Goal: Information Seeking & Learning: Check status

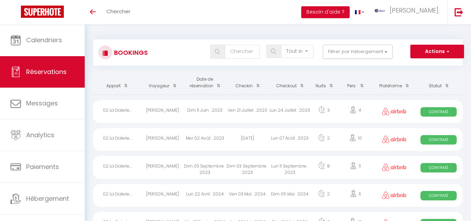
select select "not_cancelled"
click at [375, 52] on button "Filtrer par hébergement" at bounding box center [358, 52] width 70 height 14
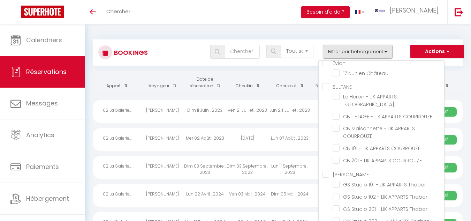
scroll to position [3845, 0]
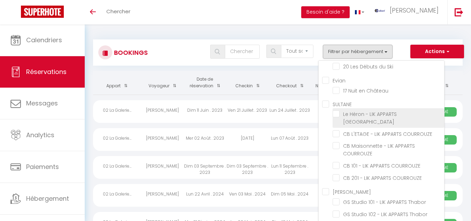
click at [335, 112] on input "Le Héron - LIK APPARTS [GEOGRAPHIC_DATA]" at bounding box center [389, 113] width 112 height 7
checkbox input "true"
checkbox input "false"
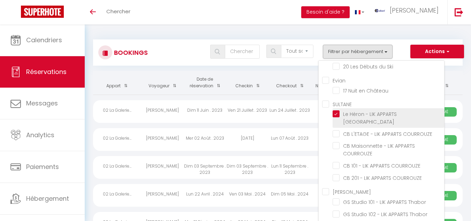
checkbox input "false"
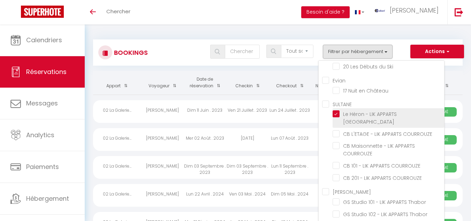
checkbox input "false"
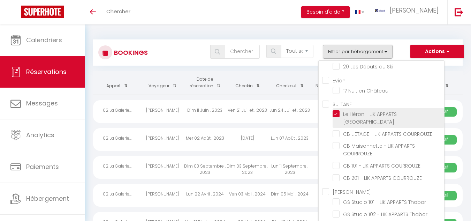
checkbox input "false"
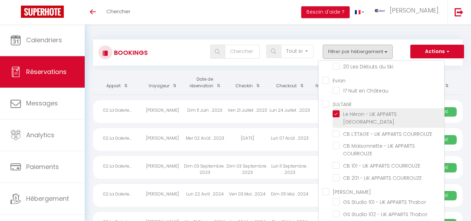
checkbox input "false"
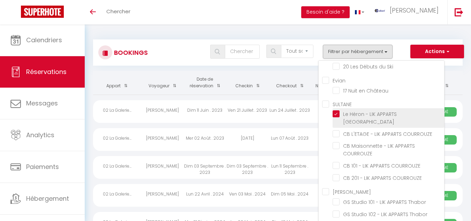
checkbox input "false"
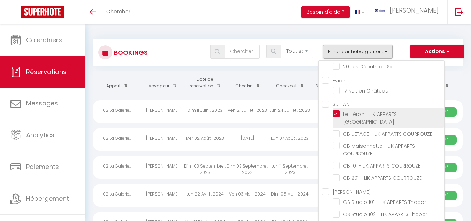
checkbox input "false"
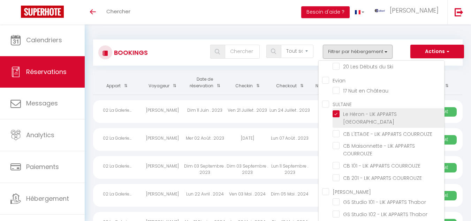
checkbox input "false"
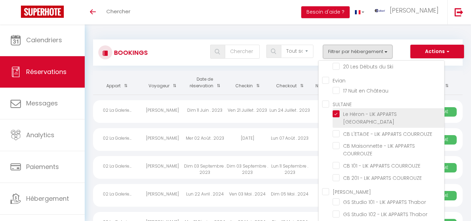
checkbox input "false"
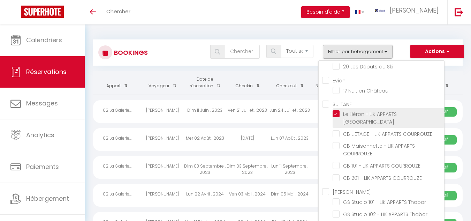
checkbox input "false"
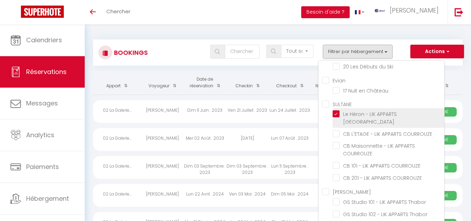
checkbox input "false"
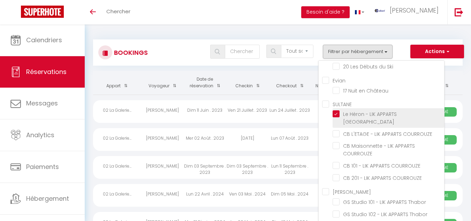
checkbox input "false"
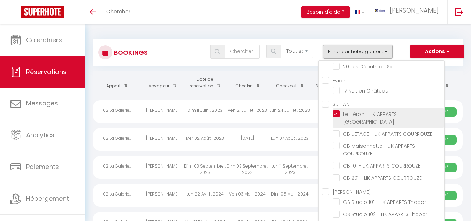
checkbox input "false"
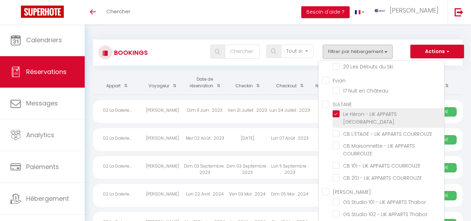
checkbox input "false"
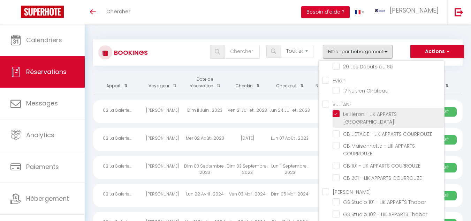
checkbox input "false"
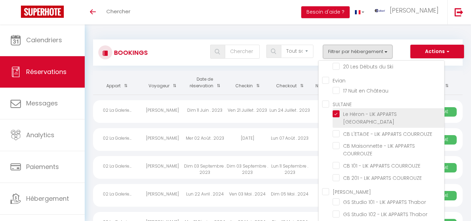
checkbox input "false"
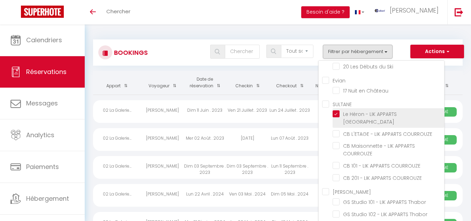
checkbox input "false"
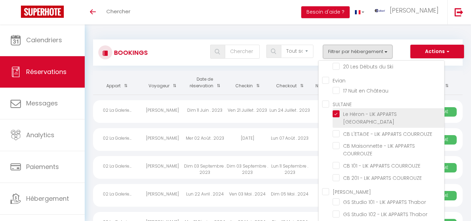
checkbox input "false"
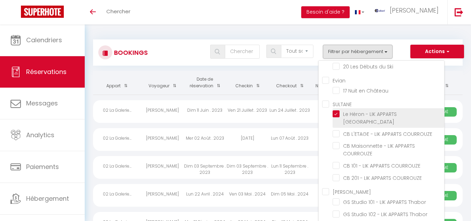
checkbox input "false"
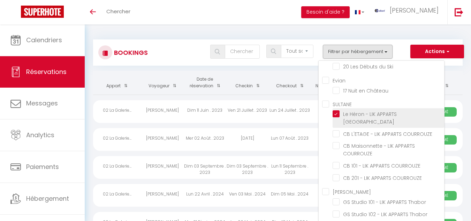
checkbox input "false"
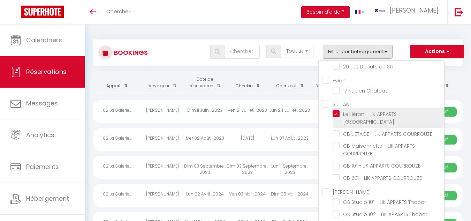
checkbox input "false"
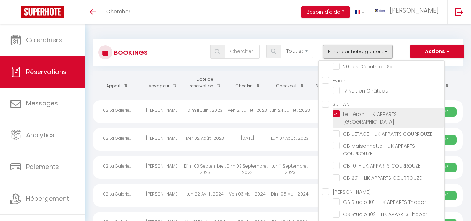
checkbox input "false"
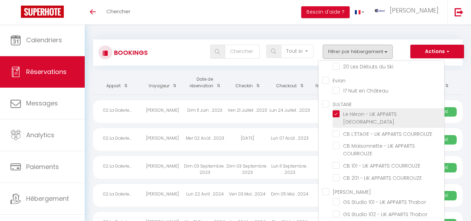
checkbox input "false"
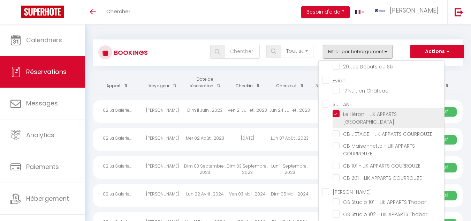
checkbox input "false"
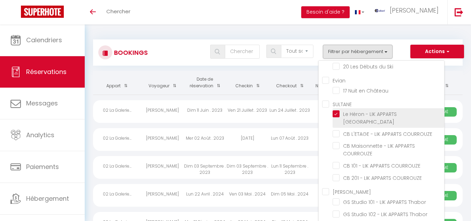
checkbox input "false"
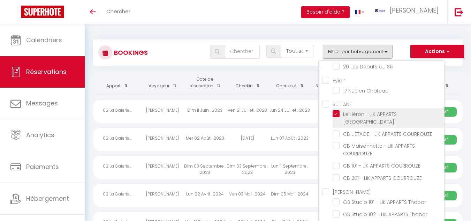
checkbox input "false"
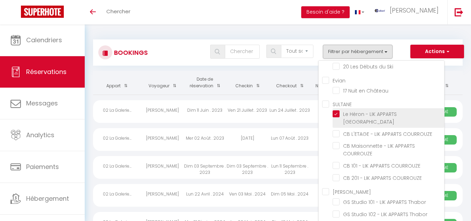
checkbox input "false"
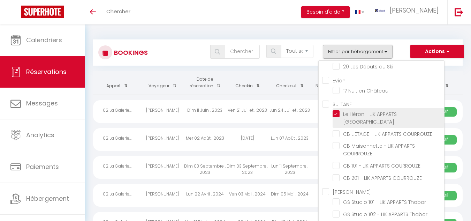
checkbox input "false"
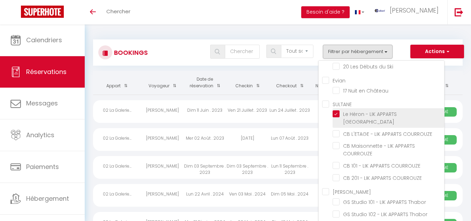
checkbox input "false"
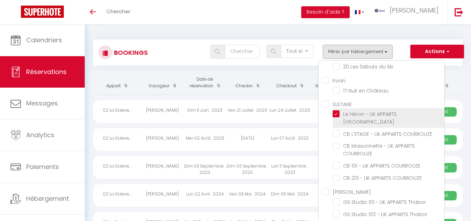
checkbox input "false"
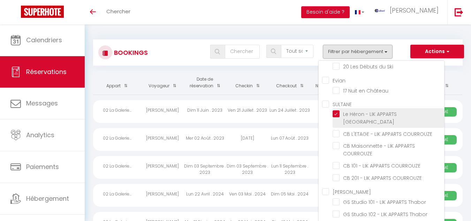
checkbox input "false"
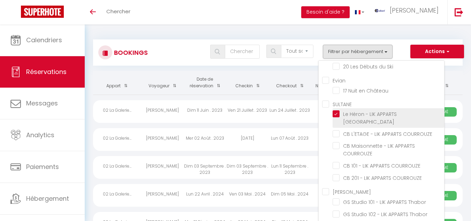
checkbox input "false"
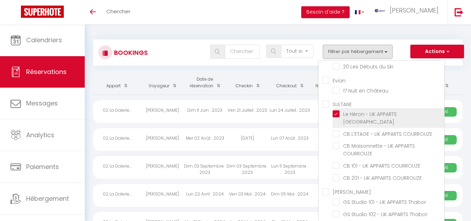
checkbox input "false"
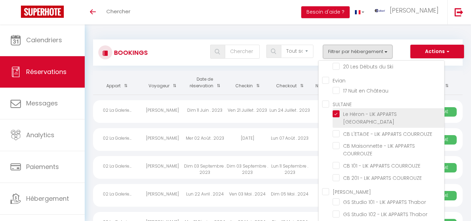
checkbox input "false"
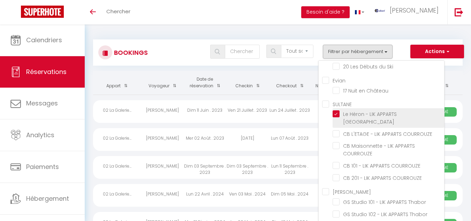
checkbox input "false"
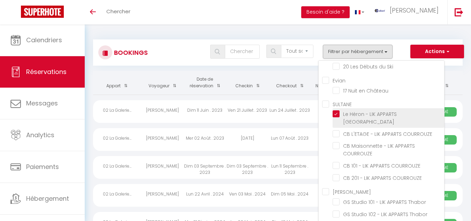
checkbox input "false"
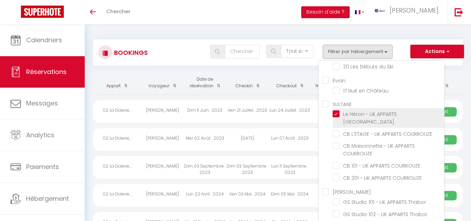
checkbox input "false"
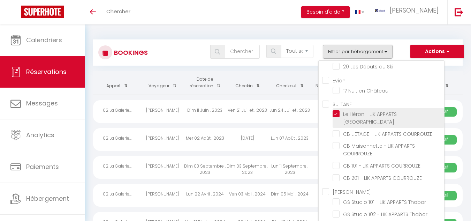
checkbox input "false"
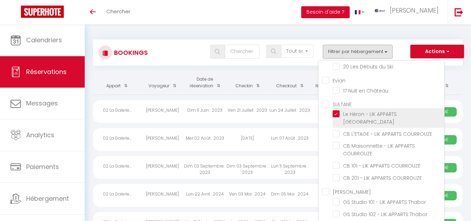
checkbox input "false"
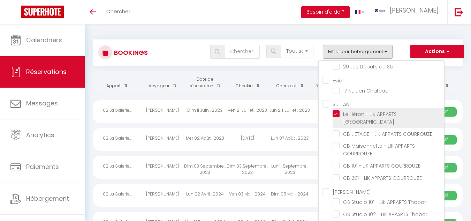
checkbox input "false"
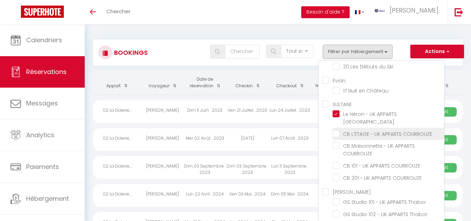
click at [338, 132] on input "CB L'ETAGE - LIK APPARTS COURROUZE" at bounding box center [389, 133] width 112 height 7
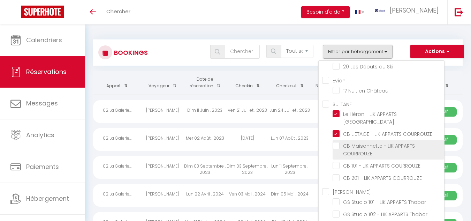
click at [340, 149] on input "CB Maisonnette - LIK APPARTS COURROUZE" at bounding box center [389, 145] width 112 height 7
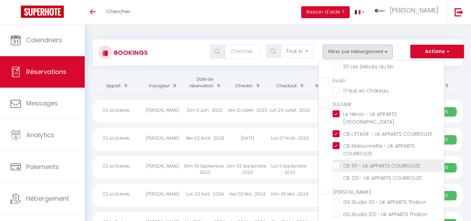
click at [337, 168] on input "CB 101 - LIK APPARTS COURROUZE" at bounding box center [389, 164] width 112 height 7
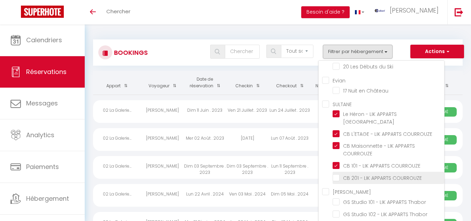
click at [335, 181] on input "CB 201 - LIK APPARTS COURROUZE" at bounding box center [389, 177] width 112 height 7
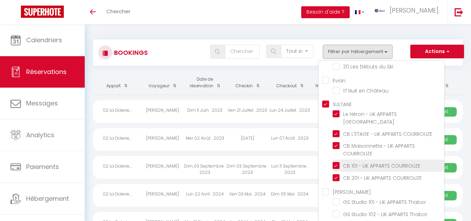
scroll to position [3879, 0]
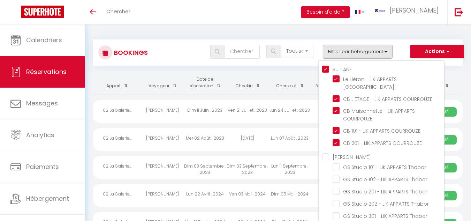
click at [329, 159] on Sand "[PERSON_NAME]" at bounding box center [383, 155] width 122 height 7
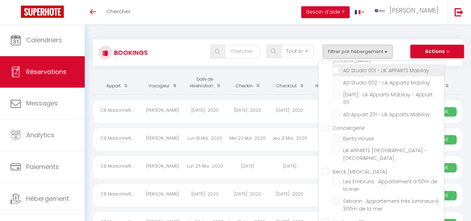
scroll to position [4089, 0]
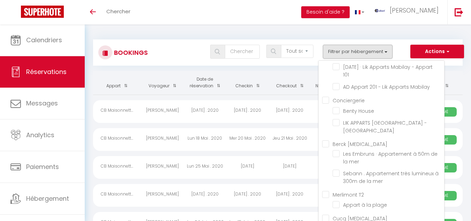
click at [328, 36] on DUVAL "[PERSON_NAME]" at bounding box center [383, 32] width 122 height 7
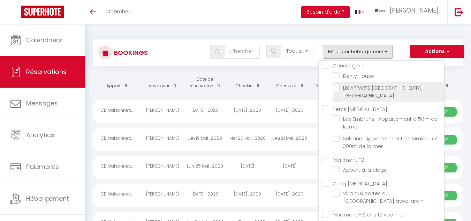
click at [342, 91] on input "LIK APPARTS [GEOGRAPHIC_DATA] - [GEOGRAPHIC_DATA]" at bounding box center [389, 87] width 112 height 7
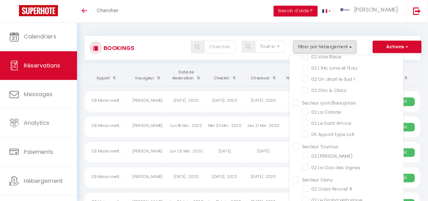
scroll to position [3496, 0]
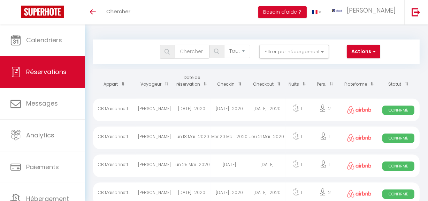
drag, startPoint x: 469, startPoint y: 1, endPoint x: 224, endPoint y: 14, distance: 245.2
click at [224, 14] on div "Toggle menubar Chercher BUTTON Besoin d'aide ? albert Paramètres" at bounding box center [237, 12] width 372 height 24
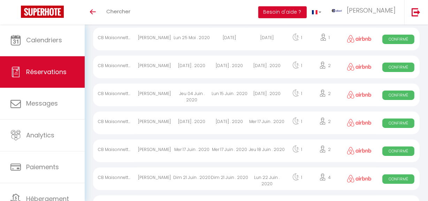
scroll to position [0, 0]
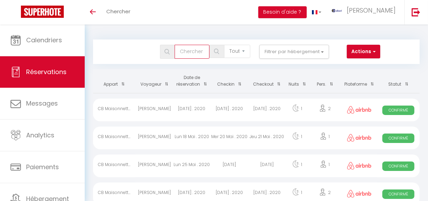
click at [206, 50] on input "text" at bounding box center [192, 52] width 35 height 14
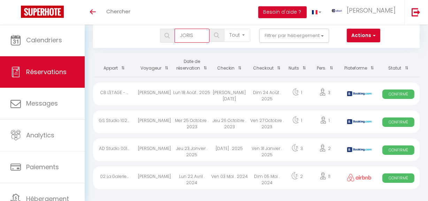
scroll to position [24, 0]
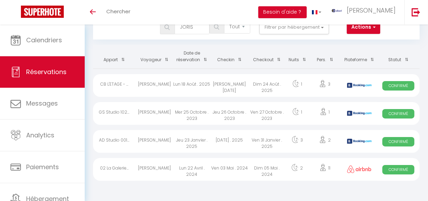
click at [149, 32] on div "JORIS Tous les statuts Annulé Confirmé Non Confirmé Tout sauf annulé No Show Re…" at bounding box center [243, 27] width 298 height 14
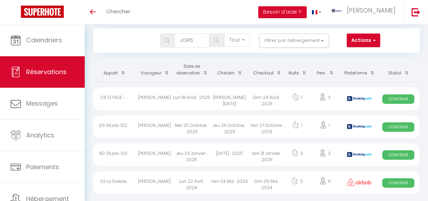
scroll to position [0, 0]
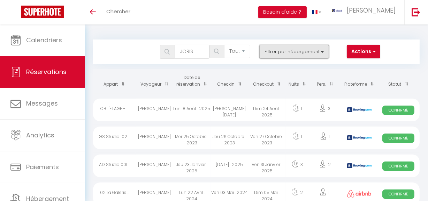
drag, startPoint x: 327, startPoint y: 49, endPoint x: 327, endPoint y: 56, distance: 7.3
click at [327, 49] on button "Filtrer par hébergement" at bounding box center [294, 52] width 70 height 14
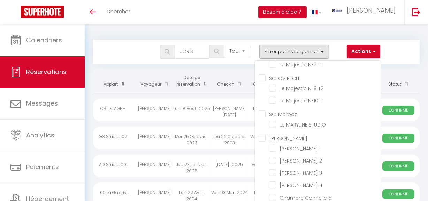
scroll to position [3759, 0]
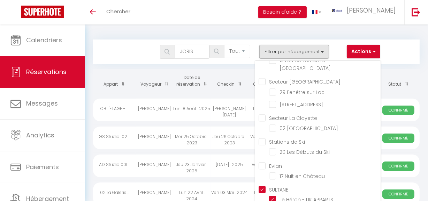
click at [265, 185] on input "SULTANE" at bounding box center [320, 188] width 122 height 7
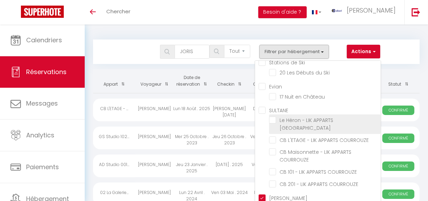
scroll to position [3854, 0]
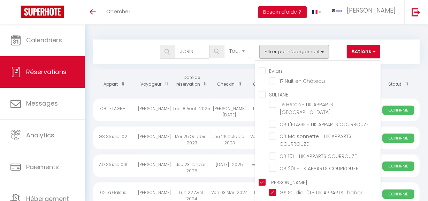
click at [262, 178] on Sand "[PERSON_NAME]" at bounding box center [320, 181] width 122 height 7
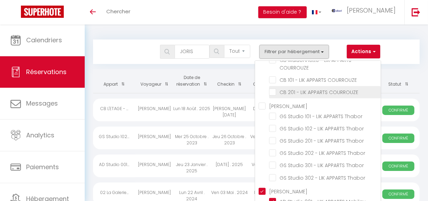
scroll to position [3950, 0]
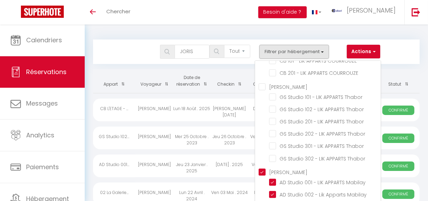
click at [262, 175] on DUVAL "[PERSON_NAME]" at bounding box center [320, 171] width 122 height 7
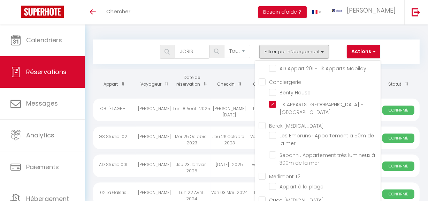
scroll to position [4108, 0]
click at [271, 117] on li "LIK APPARTS [GEOGRAPHIC_DATA] - [GEOGRAPHIC_DATA]" at bounding box center [325, 107] width 112 height 20
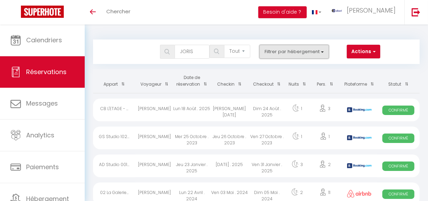
click at [299, 52] on button "Filtrer par hébergement" at bounding box center [294, 52] width 70 height 14
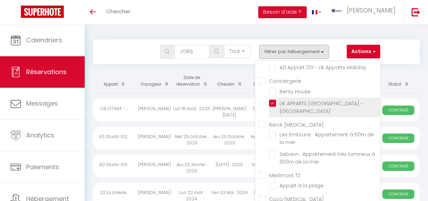
click at [272, 106] on input "LIK APPARTS [GEOGRAPHIC_DATA] - [GEOGRAPHIC_DATA]" at bounding box center [325, 102] width 112 height 7
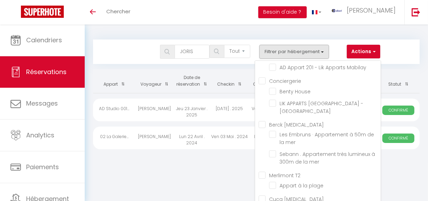
click at [249, 21] on div "Toggle menubar Chercher BUTTON Besoin d'aide ? albert Paramètres" at bounding box center [237, 12] width 372 height 24
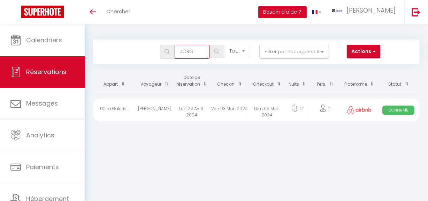
drag, startPoint x: 195, startPoint y: 49, endPoint x: 169, endPoint y: 57, distance: 27.0
click at [169, 57] on div "JORIS" at bounding box center [180, 52] width 40 height 14
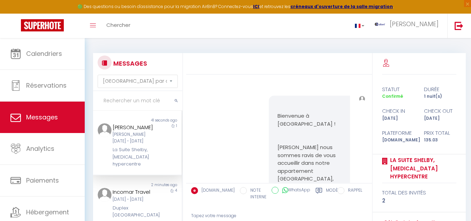
select select "message"
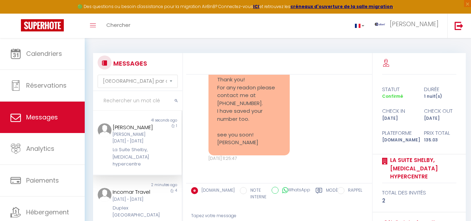
click at [126, 100] on input "text" at bounding box center [137, 101] width 89 height 20
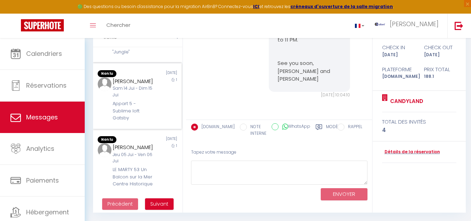
scroll to position [455, 0]
type input "JORIS"
click at [9, 21] on link at bounding box center [42, 26] width 85 height 24
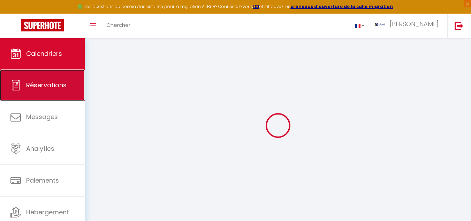
click at [54, 86] on span "Réservations" at bounding box center [46, 85] width 40 height 9
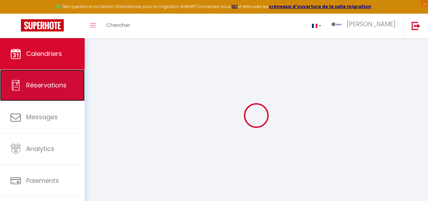
click at [52, 90] on link "Réservations" at bounding box center [42, 84] width 85 height 31
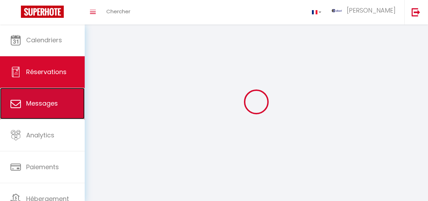
click at [52, 115] on link "Messages" at bounding box center [42, 103] width 85 height 31
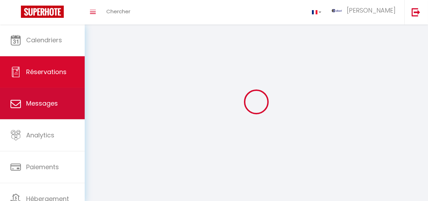
select select "message"
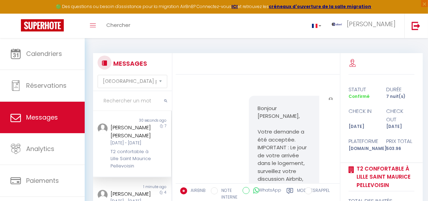
scroll to position [1644, 0]
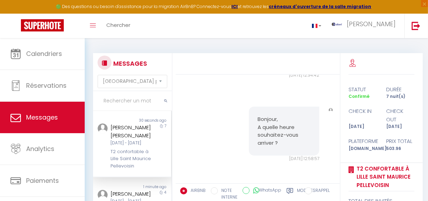
click at [133, 104] on input "text" at bounding box center [132, 101] width 79 height 20
type input "D"
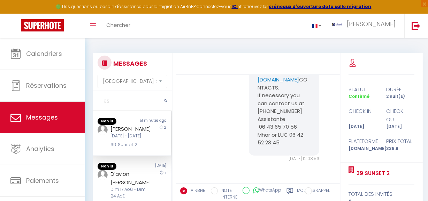
type input "e"
type input "desgats"
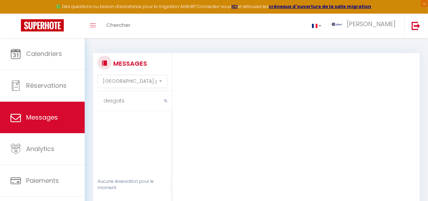
drag, startPoint x: 128, startPoint y: 97, endPoint x: 92, endPoint y: 104, distance: 36.2
click at [92, 104] on div "MESSAGES Trier par date de réservation Trier par date de message desgats Aucune…" at bounding box center [131, 164] width 84 height 223
